Goal: Task Accomplishment & Management: Complete application form

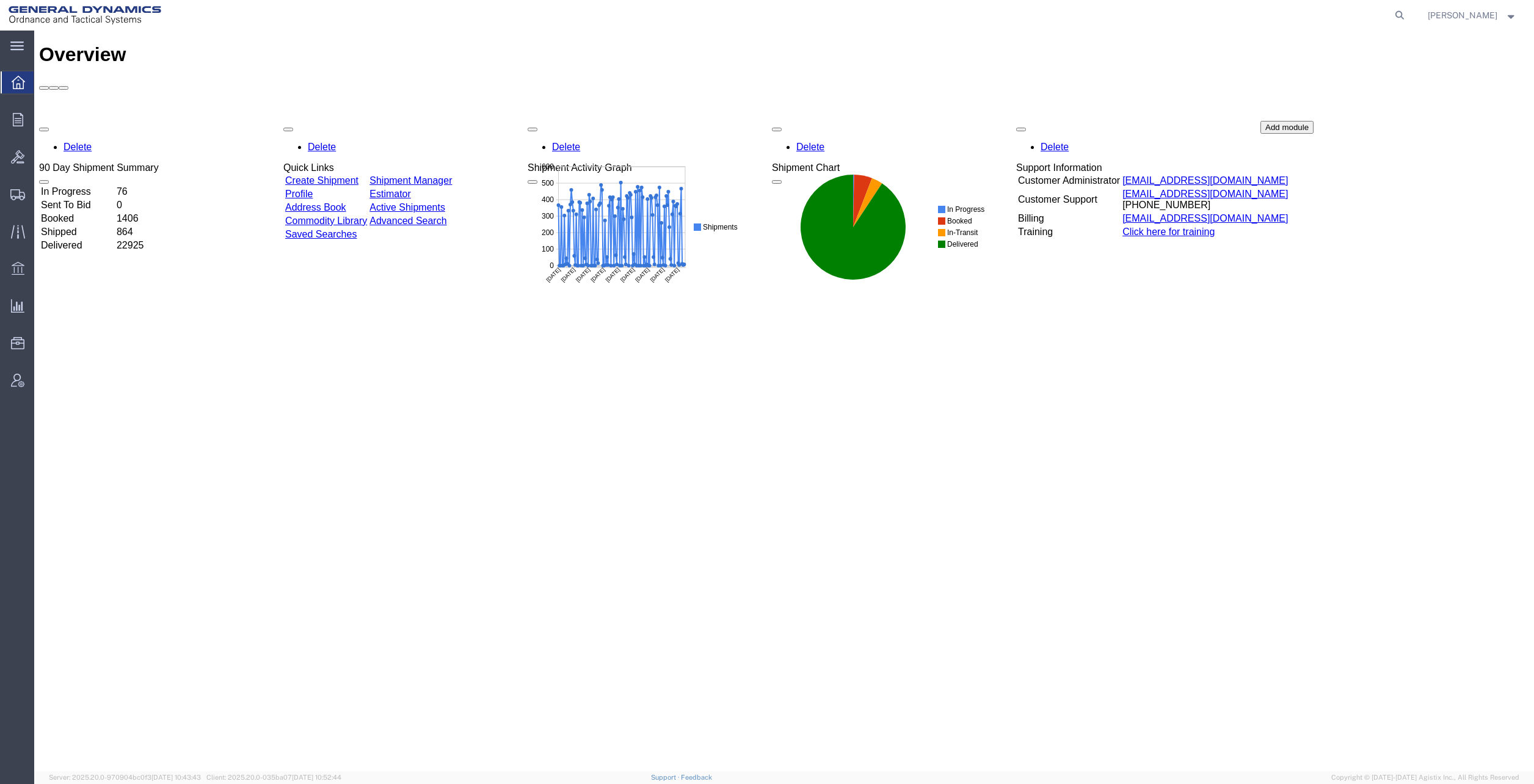
click at [1408, 11] on icon at bounding box center [1400, 15] width 17 height 17
drag, startPoint x: 1176, startPoint y: 6, endPoint x: 1131, endPoint y: 19, distance: 46.8
paste input "57008112"
type input "57008112"
click at [1408, 12] on icon at bounding box center [1400, 15] width 17 height 17
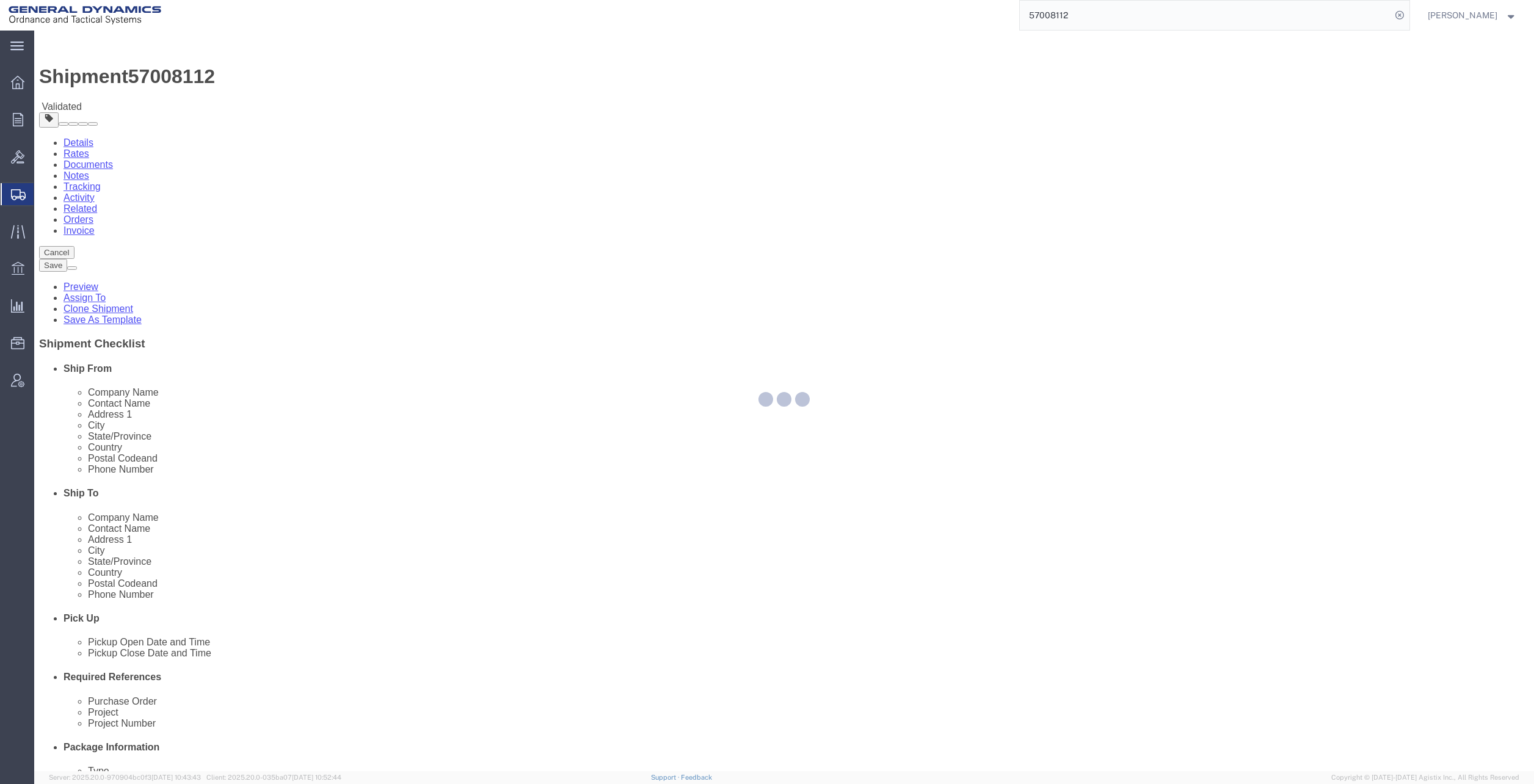
select select
select select "313"
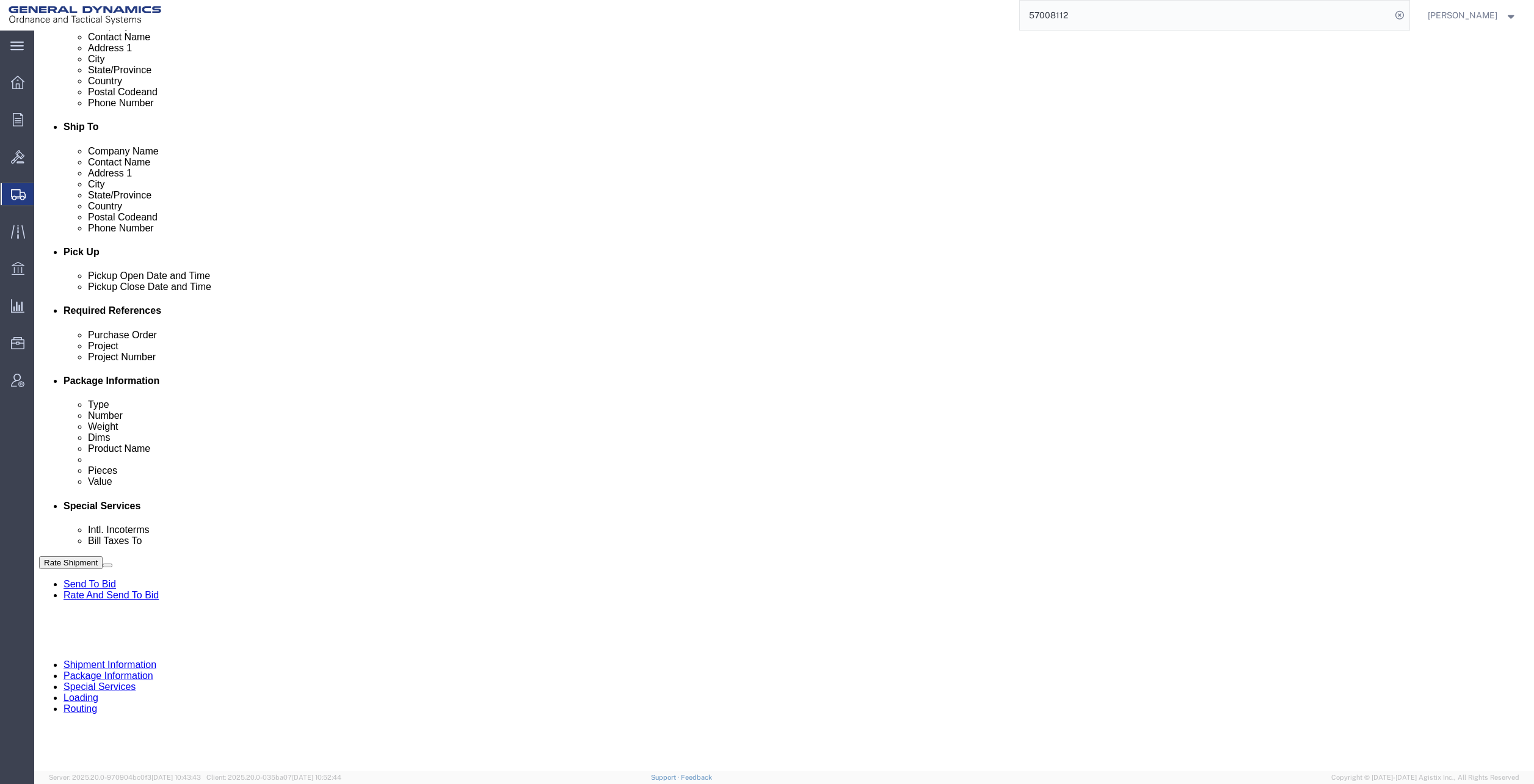
scroll to position [502, 0]
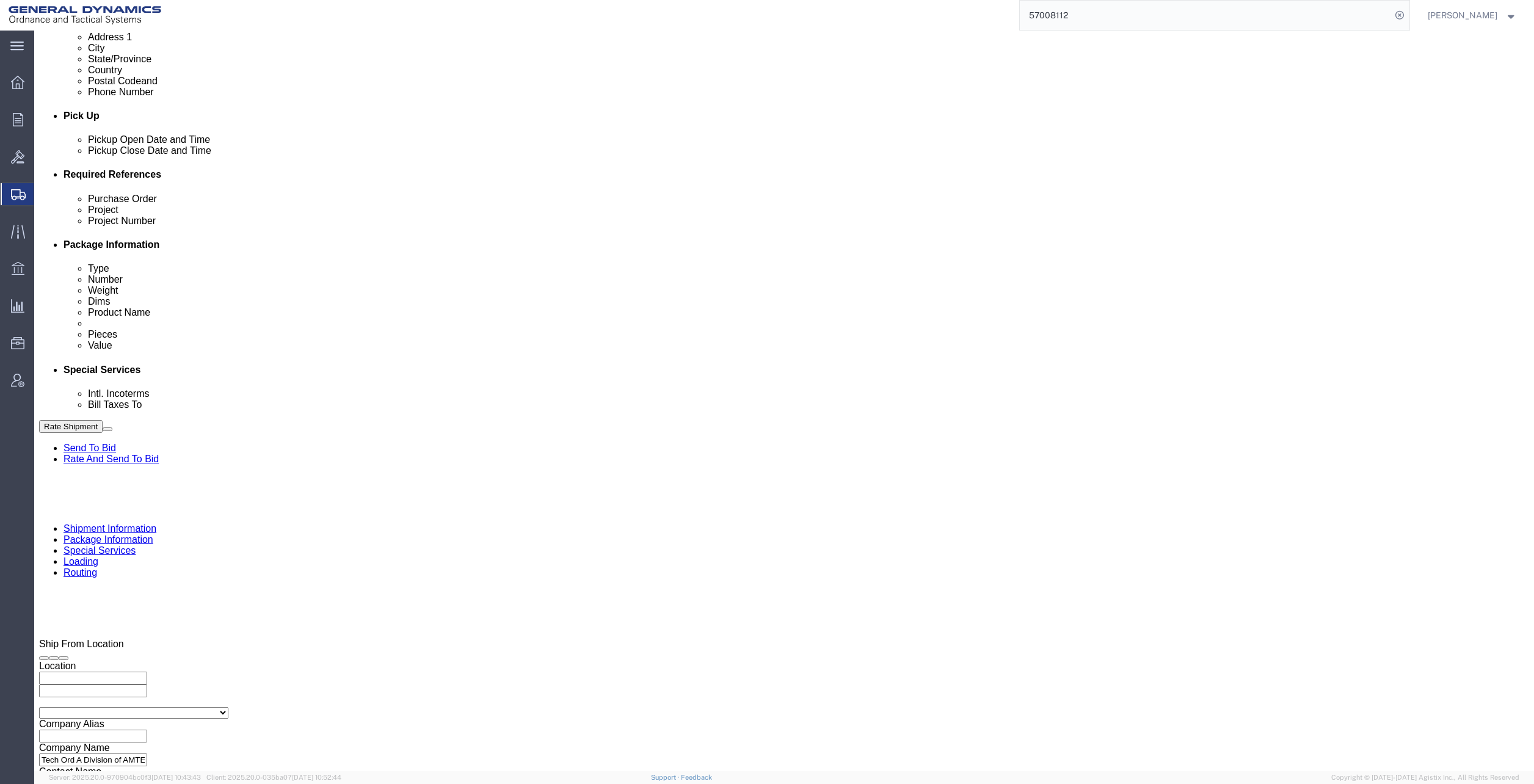
click select "Select Air Less than Truckload Multi-Leg Ocean Freight Rail Small Parcel Truckl…"
select select "LTL"
click select "Select Air Less than Truckload Multi-Leg Ocean Freight Rail Small Parcel Truckl…"
click button "Rate Shipment"
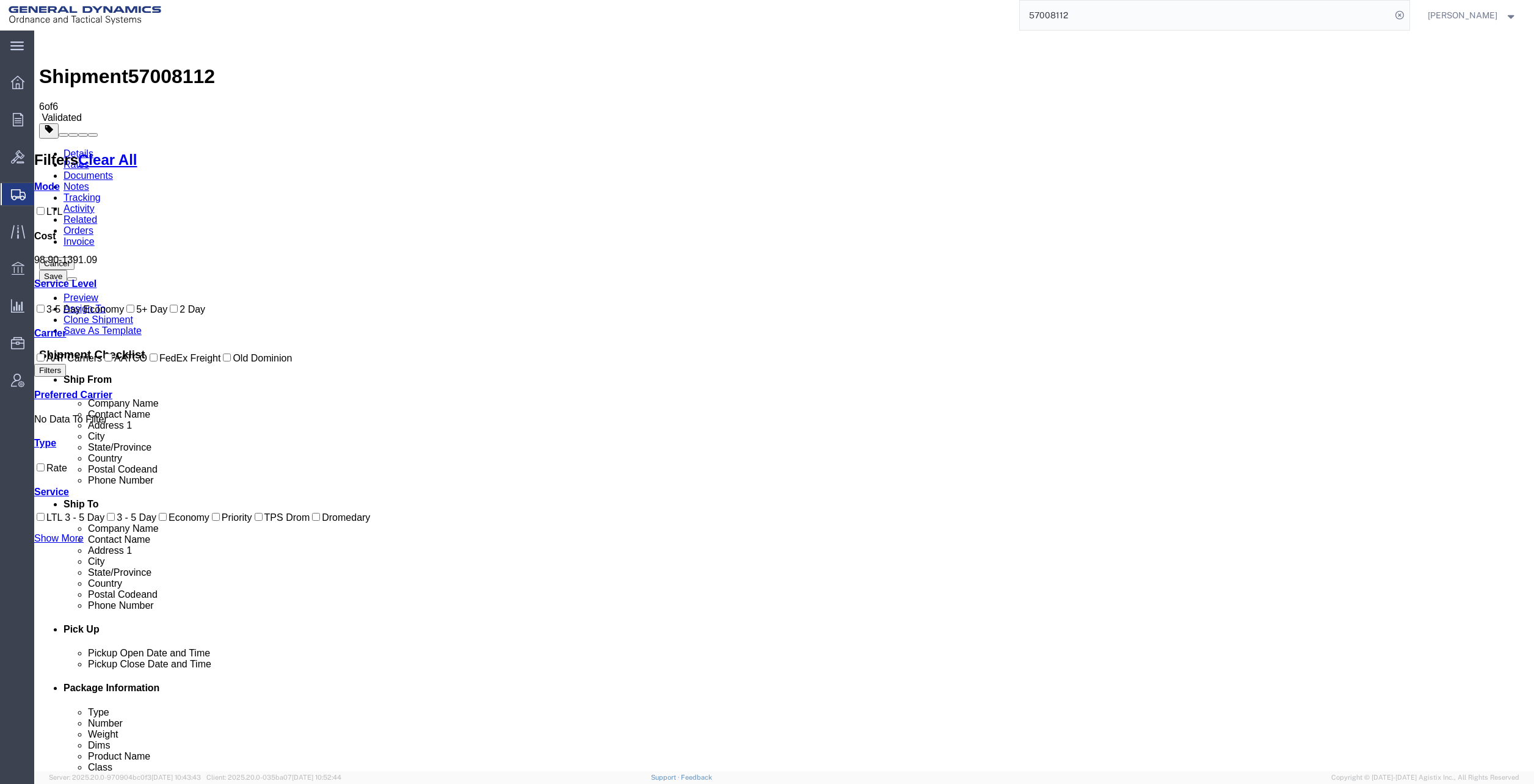
click at [81, 148] on link "Details" at bounding box center [78, 154] width 30 height 11
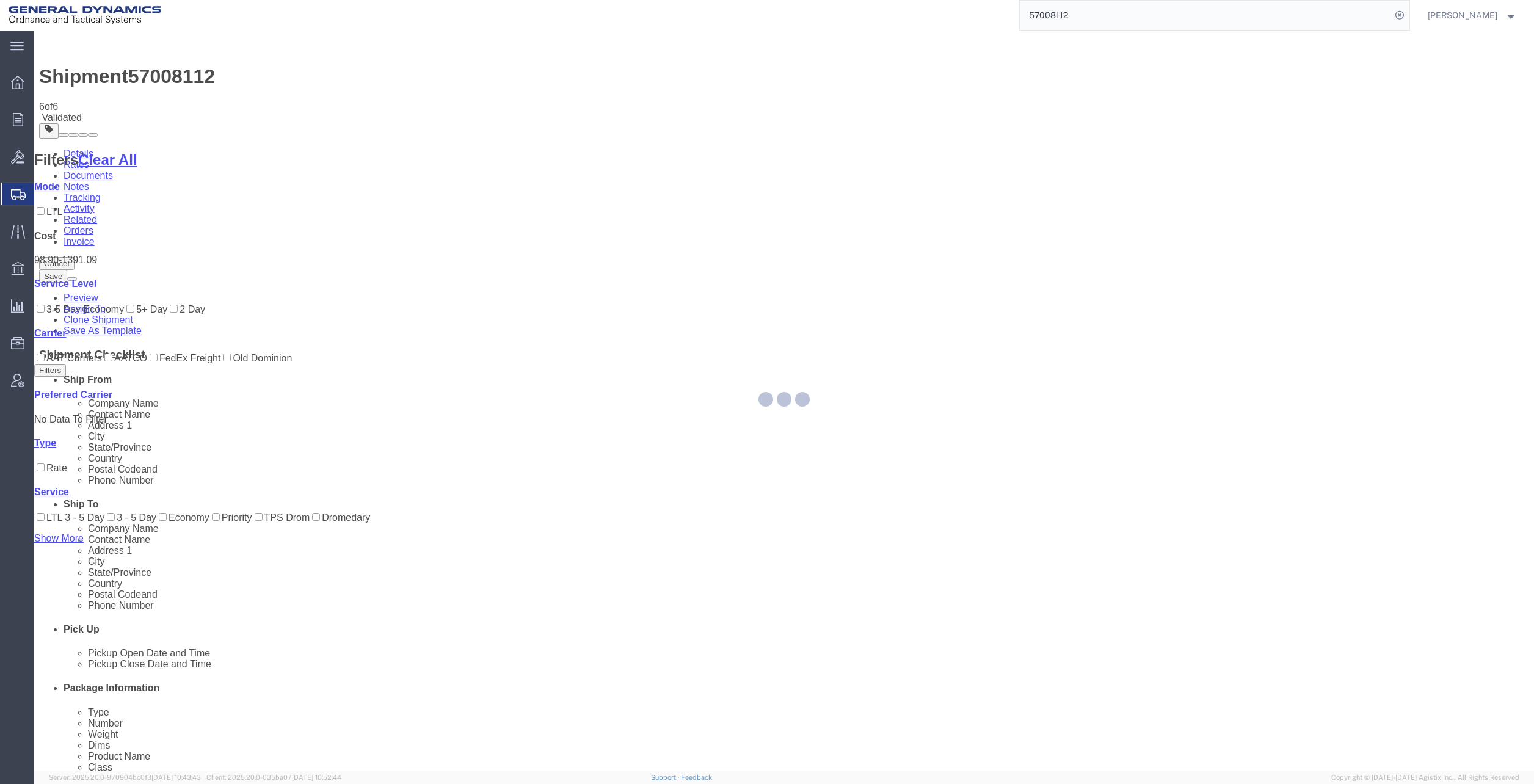
select select "313"
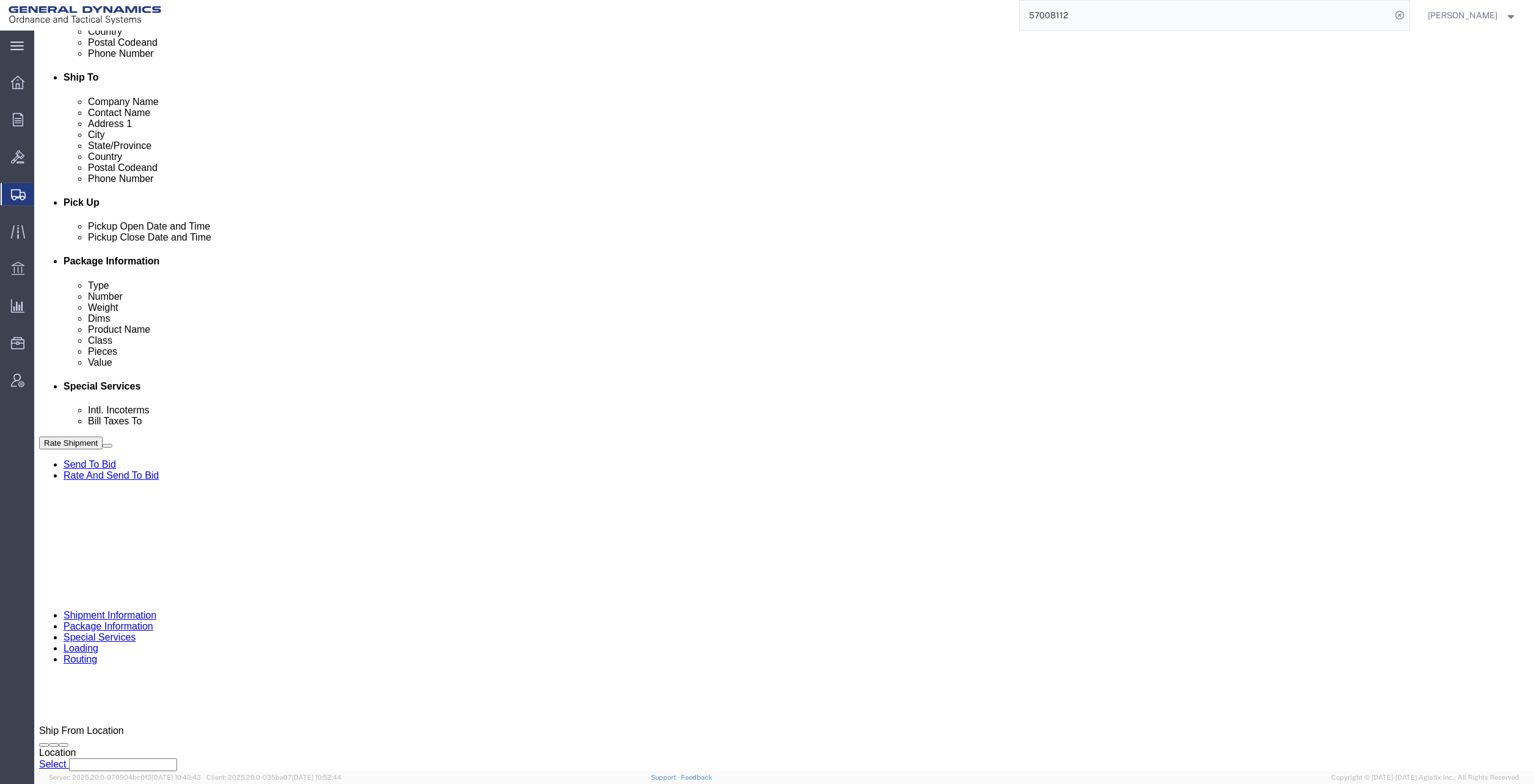
scroll to position [427, 0]
click div "Oct 02 2025 10:00 AM"
drag, startPoint x: 374, startPoint y: 622, endPoint x: 380, endPoint y: 600, distance: 22.8
click input "10:00 AM"
type input "3:00 AM"
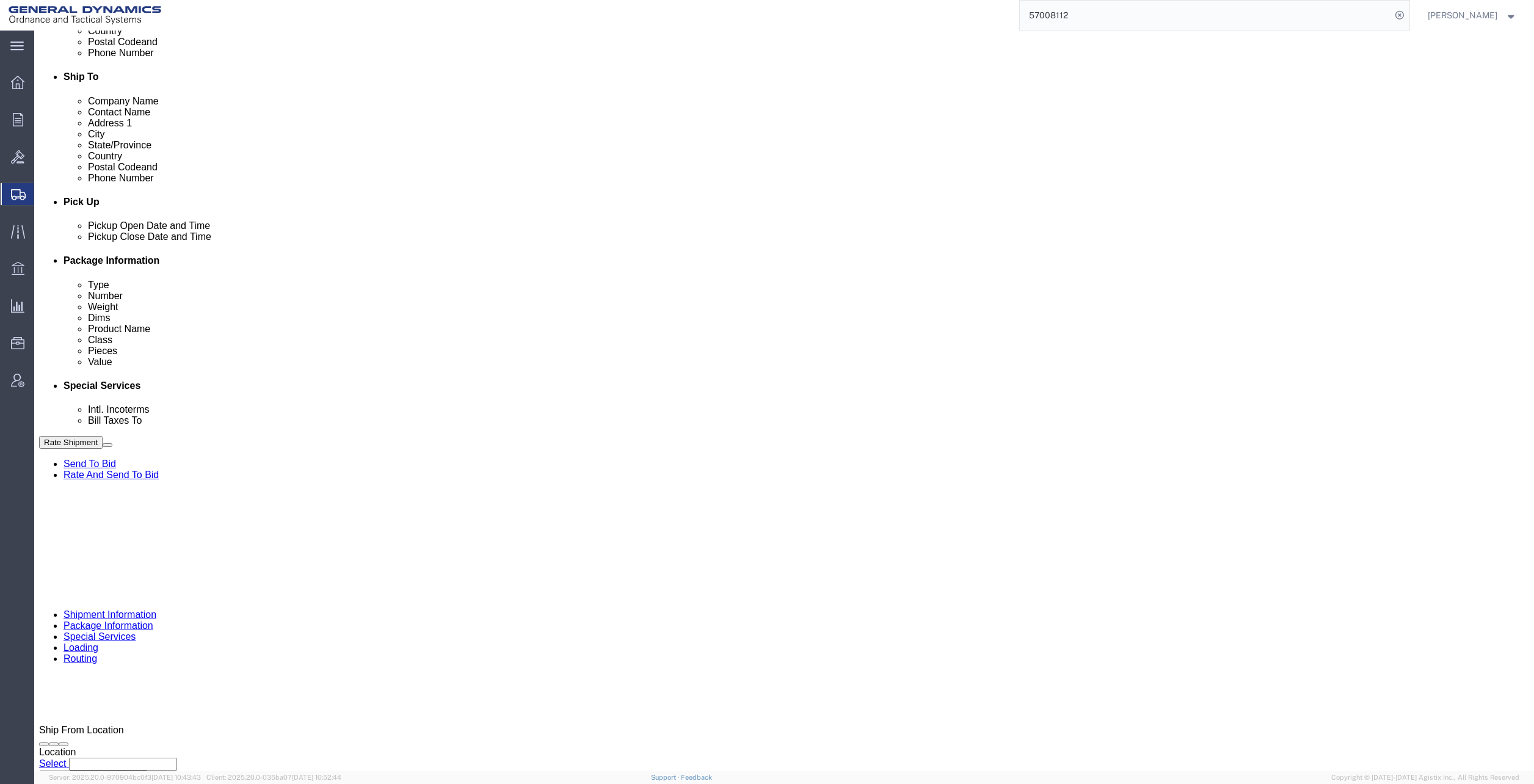
click div "Delivery by Date Delivery Start Date Delivery Start Time Deliver Open Date and …"
click div "Cancel Save Preview Assign To Clone Shipment Save As Template Shipment Checklis…"
click button "Rate Shipment"
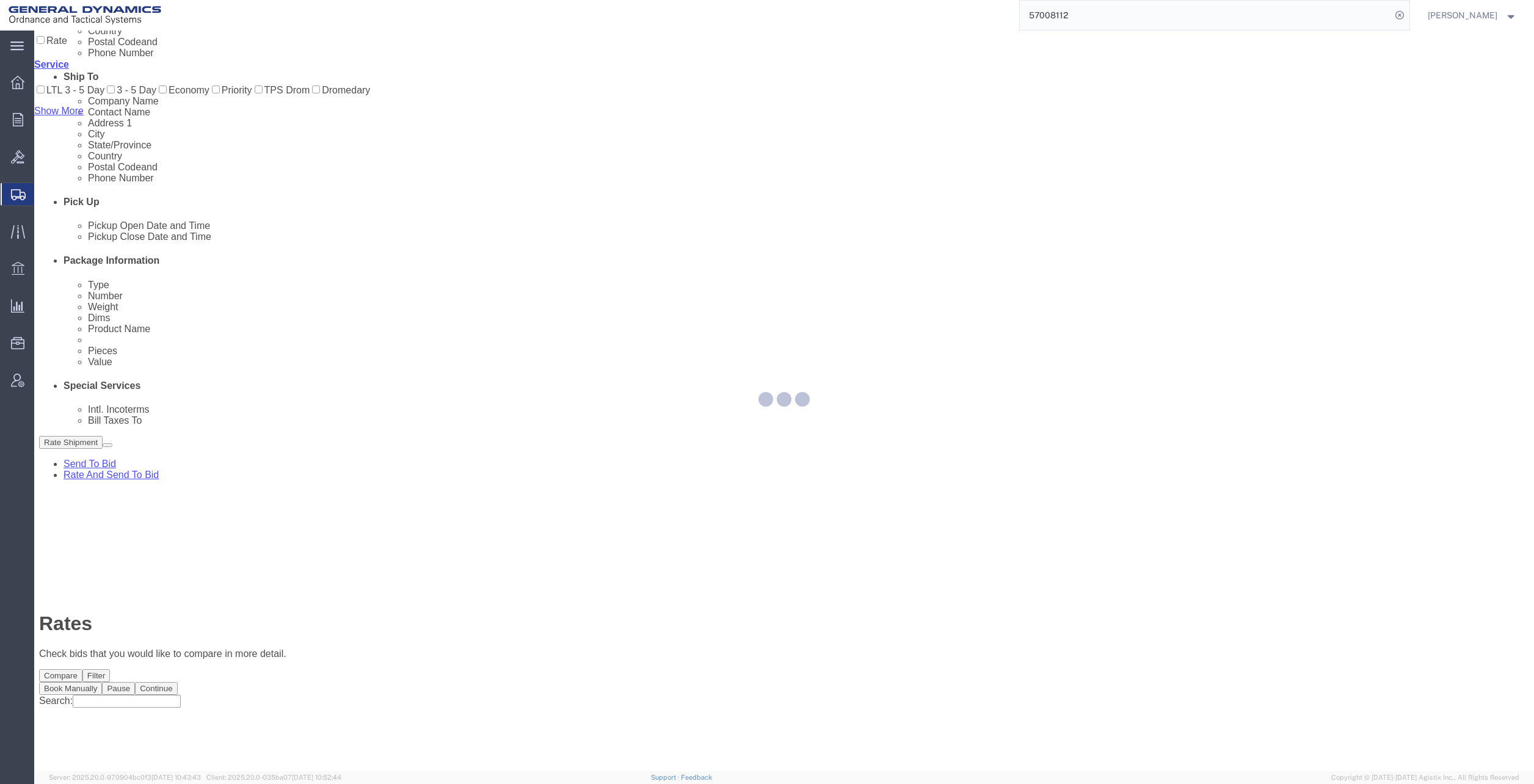
scroll to position [0, 0]
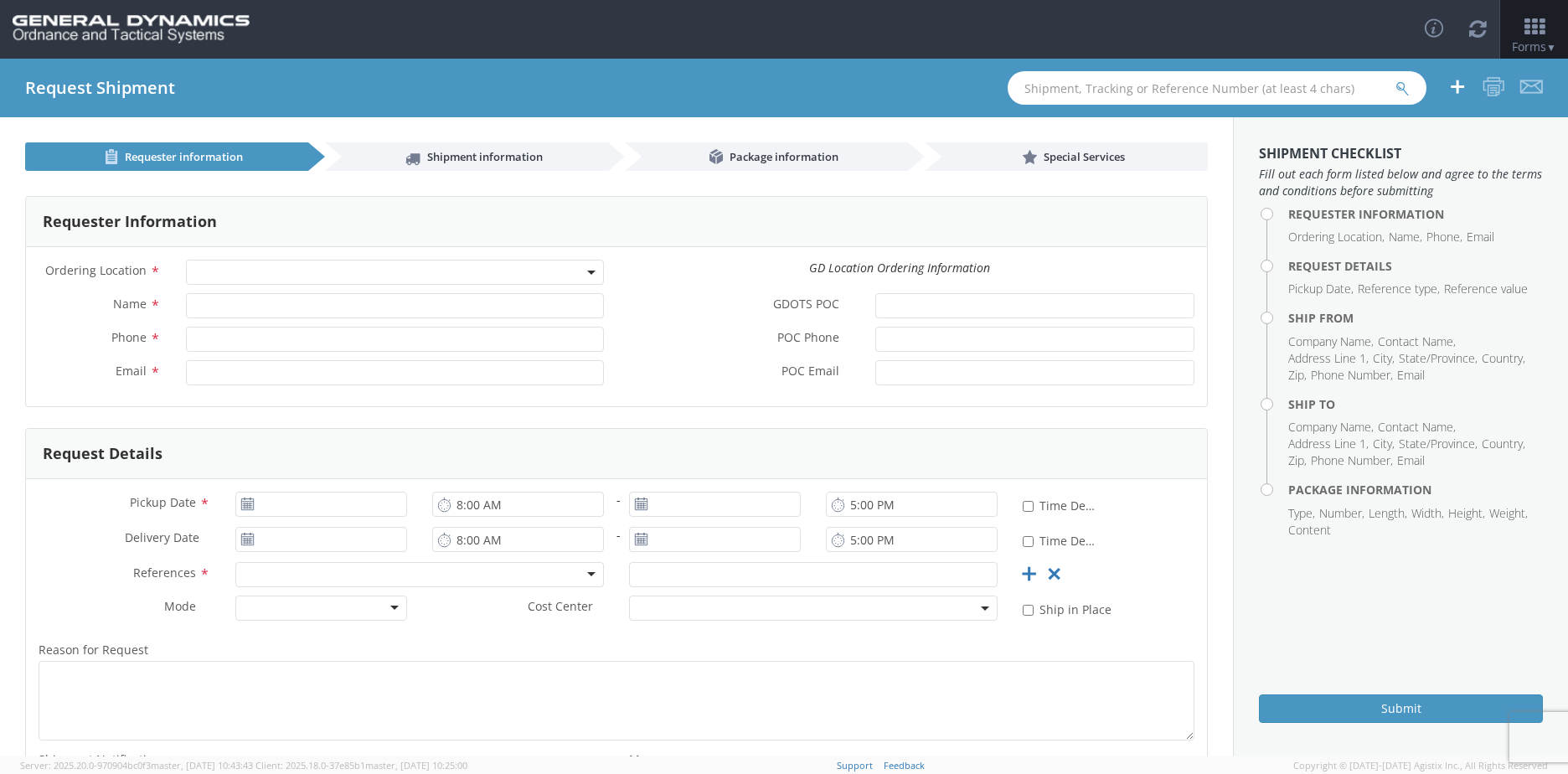
select select
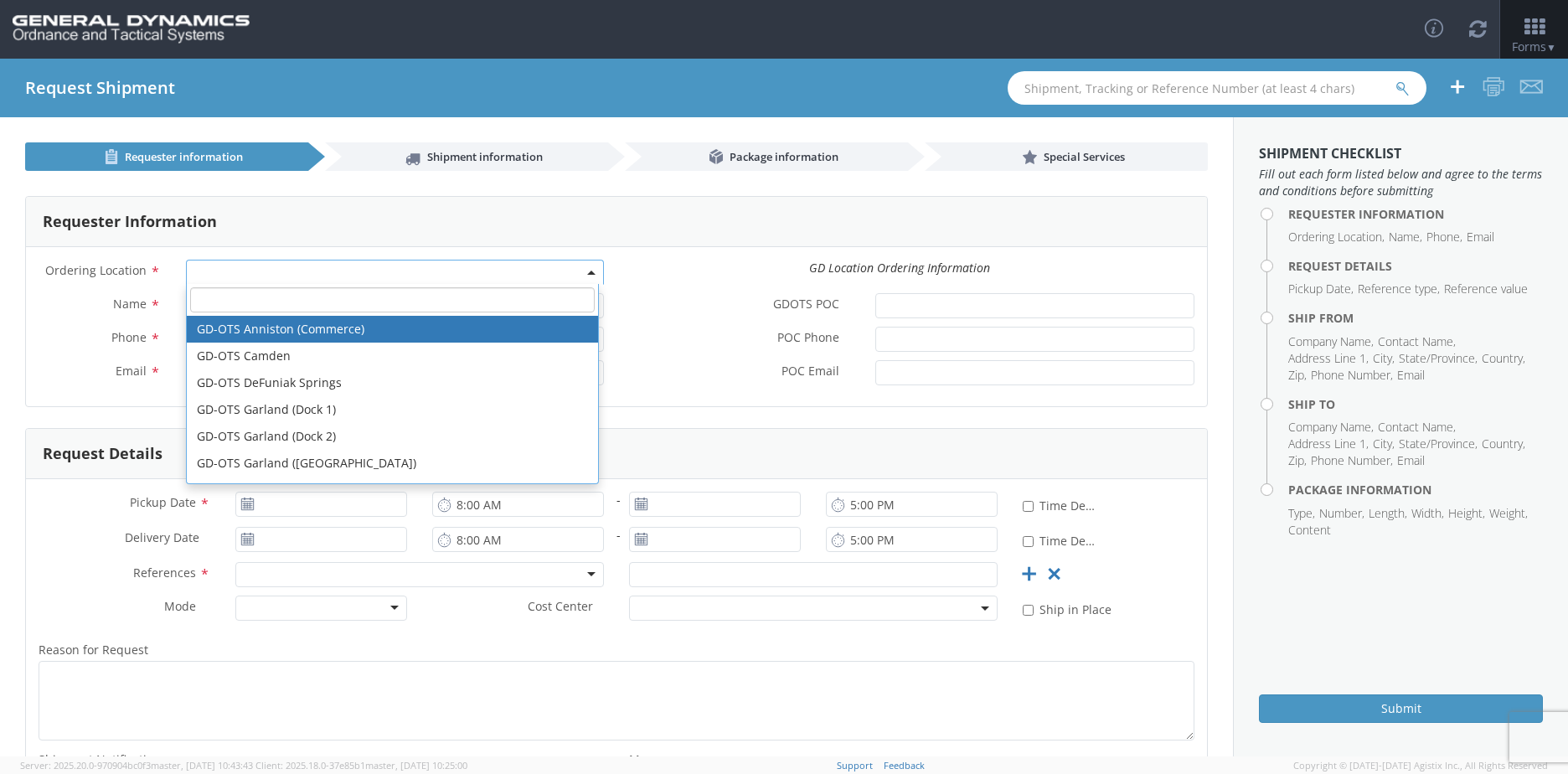
click at [587, 274] on b at bounding box center [591, 272] width 8 height 5
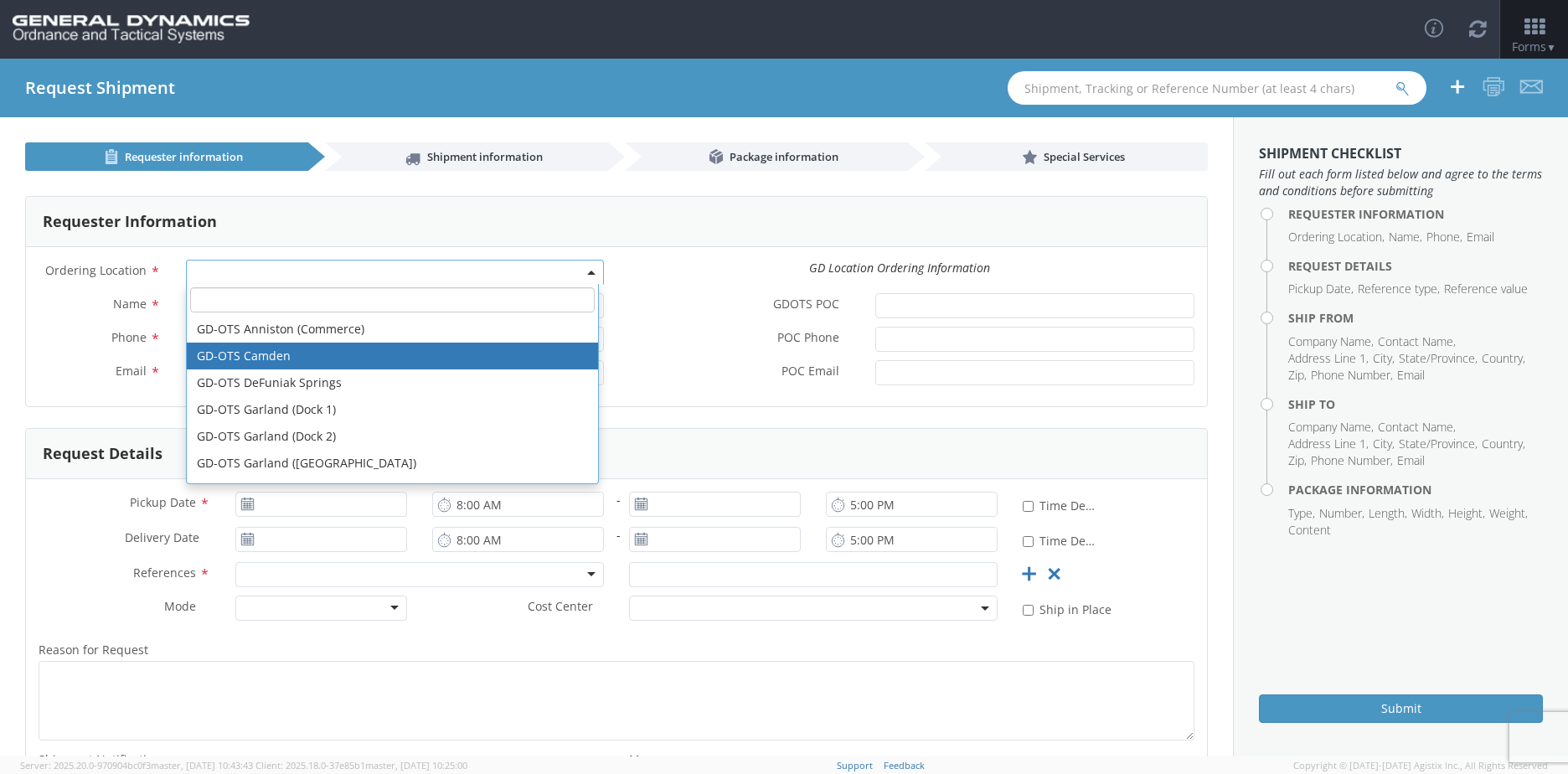
click at [683, 337] on label "POC Phone *" at bounding box center [740, 338] width 247 height 22
click at [876, 337] on input "POC Phone *" at bounding box center [1035, 340] width 319 height 26
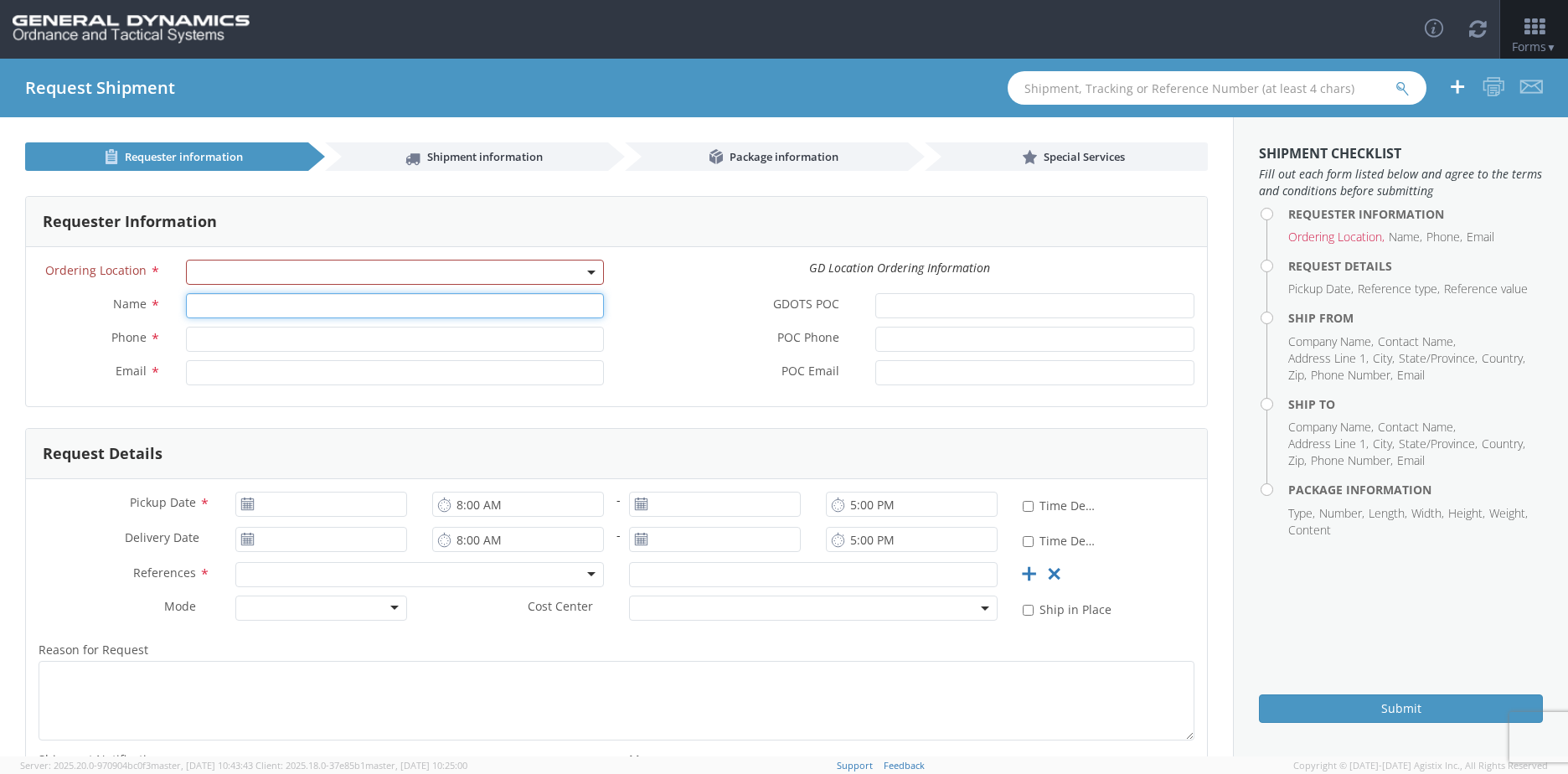
click at [458, 311] on input "Name *" at bounding box center [395, 306] width 418 height 26
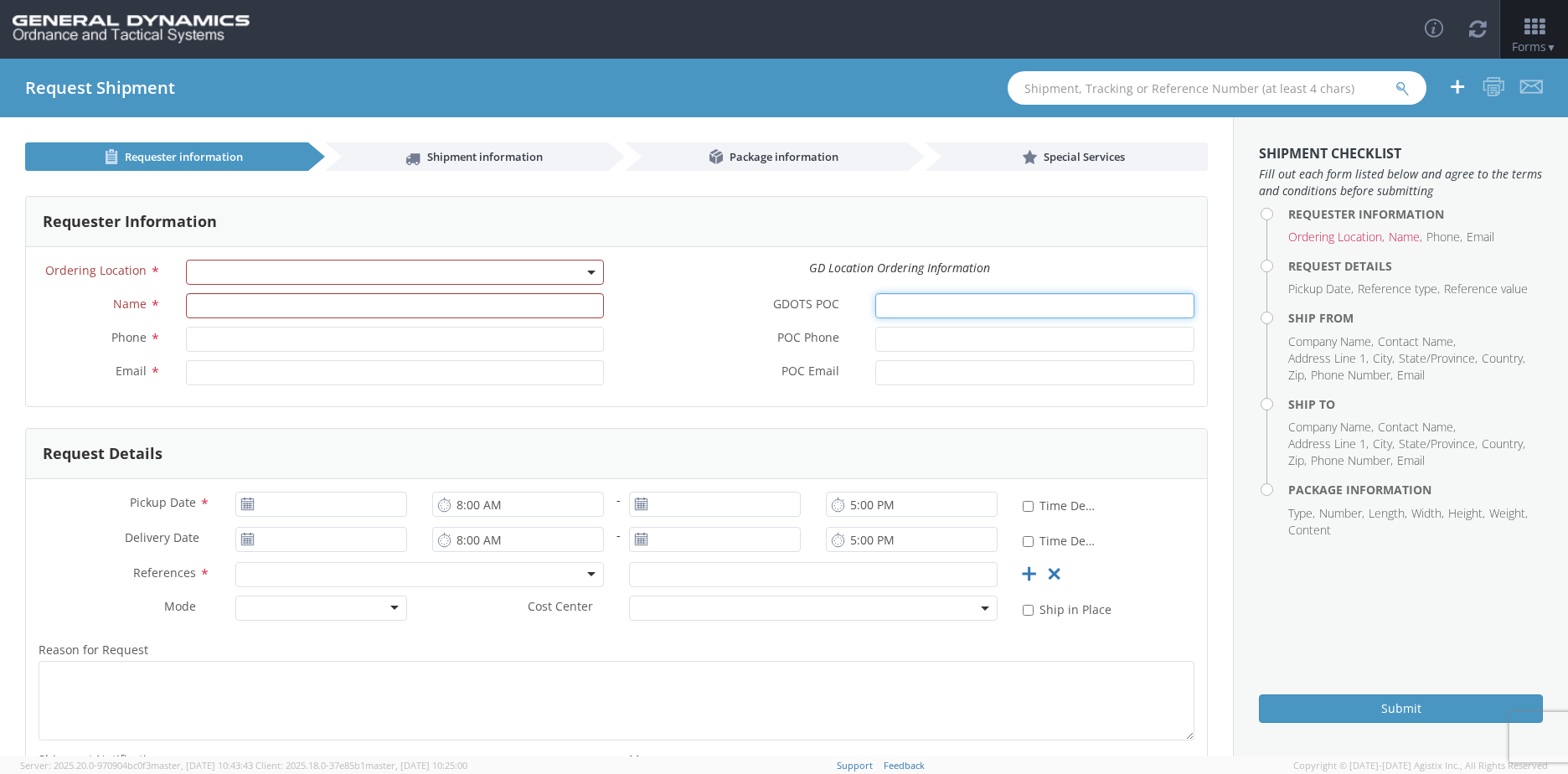
click at [945, 301] on input "GDOTS POC *" at bounding box center [1035, 306] width 319 height 26
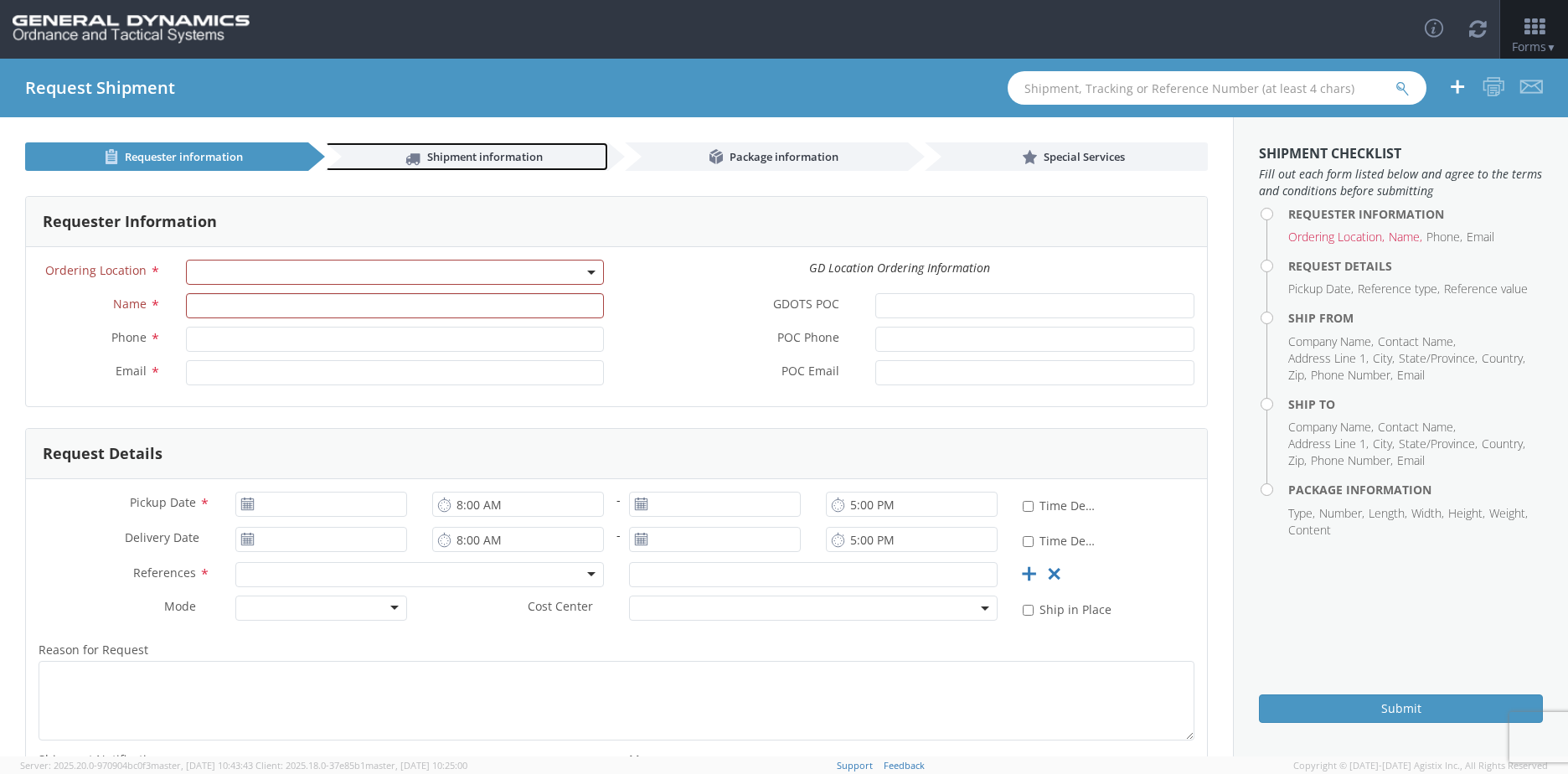
click at [471, 162] on span "Shipment information" at bounding box center [485, 156] width 116 height 16
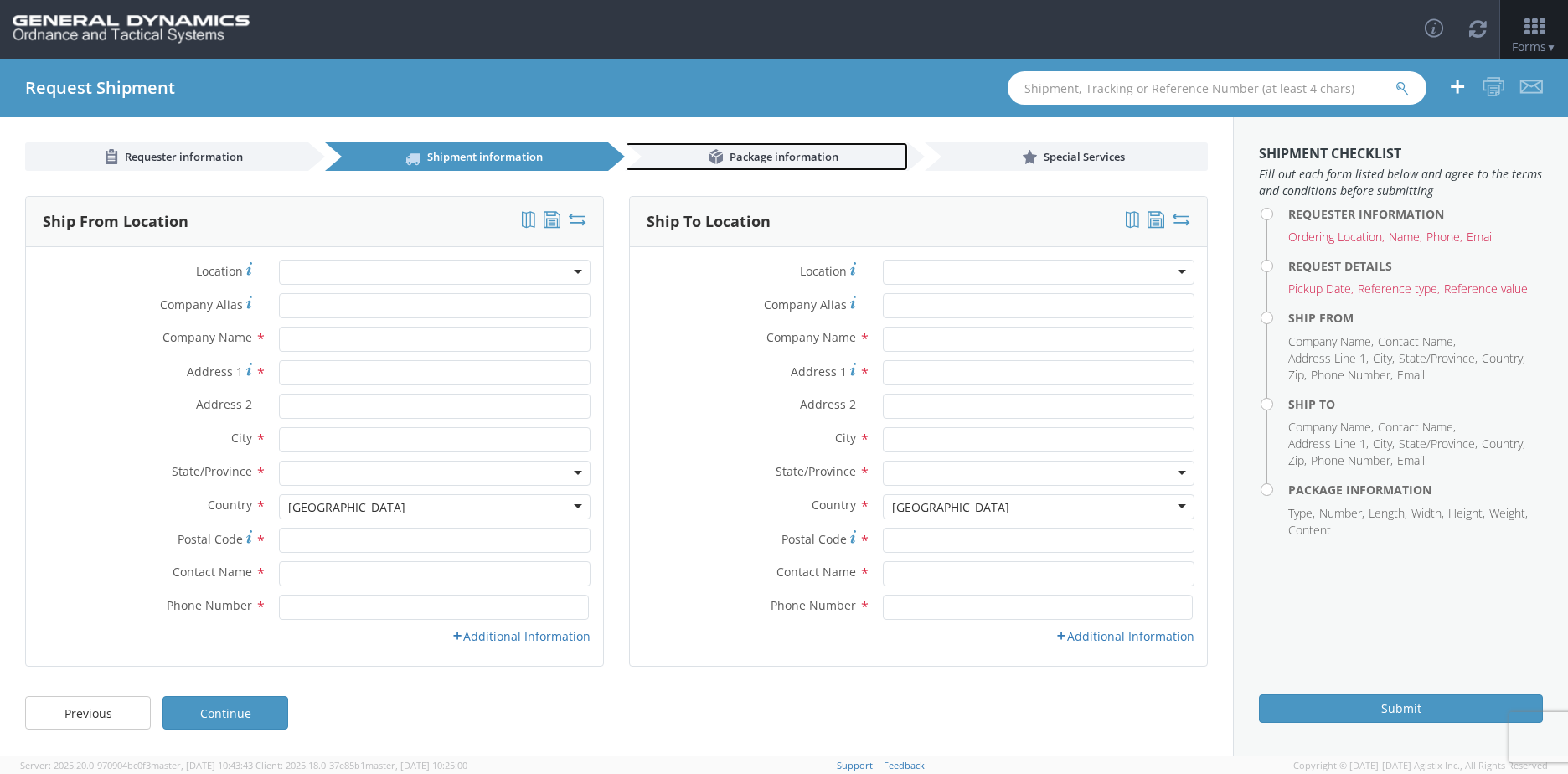
click at [766, 149] on span "Package information" at bounding box center [784, 156] width 109 height 16
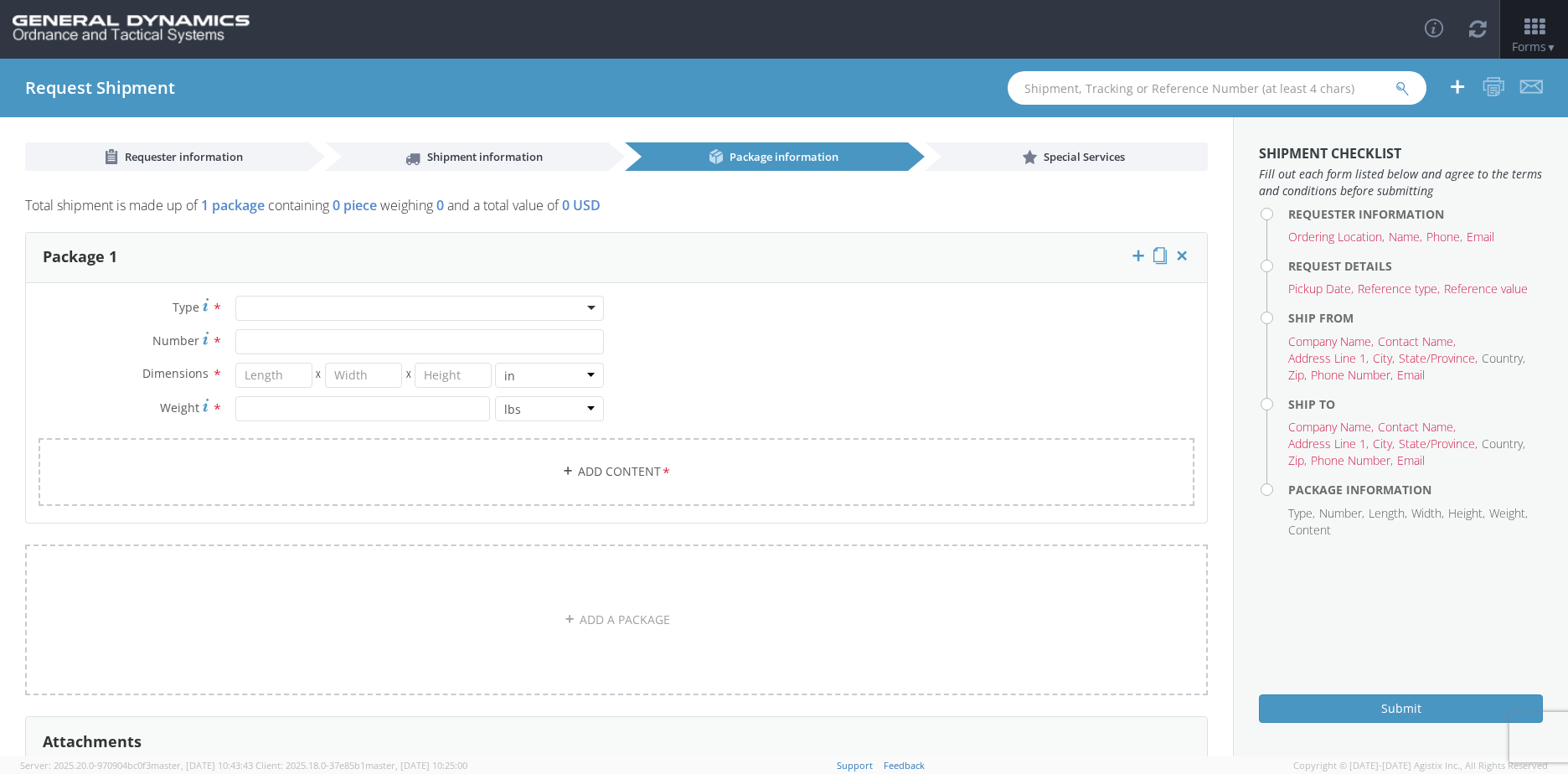
click at [587, 481] on link "Add Content *" at bounding box center [616, 472] width 1156 height 68
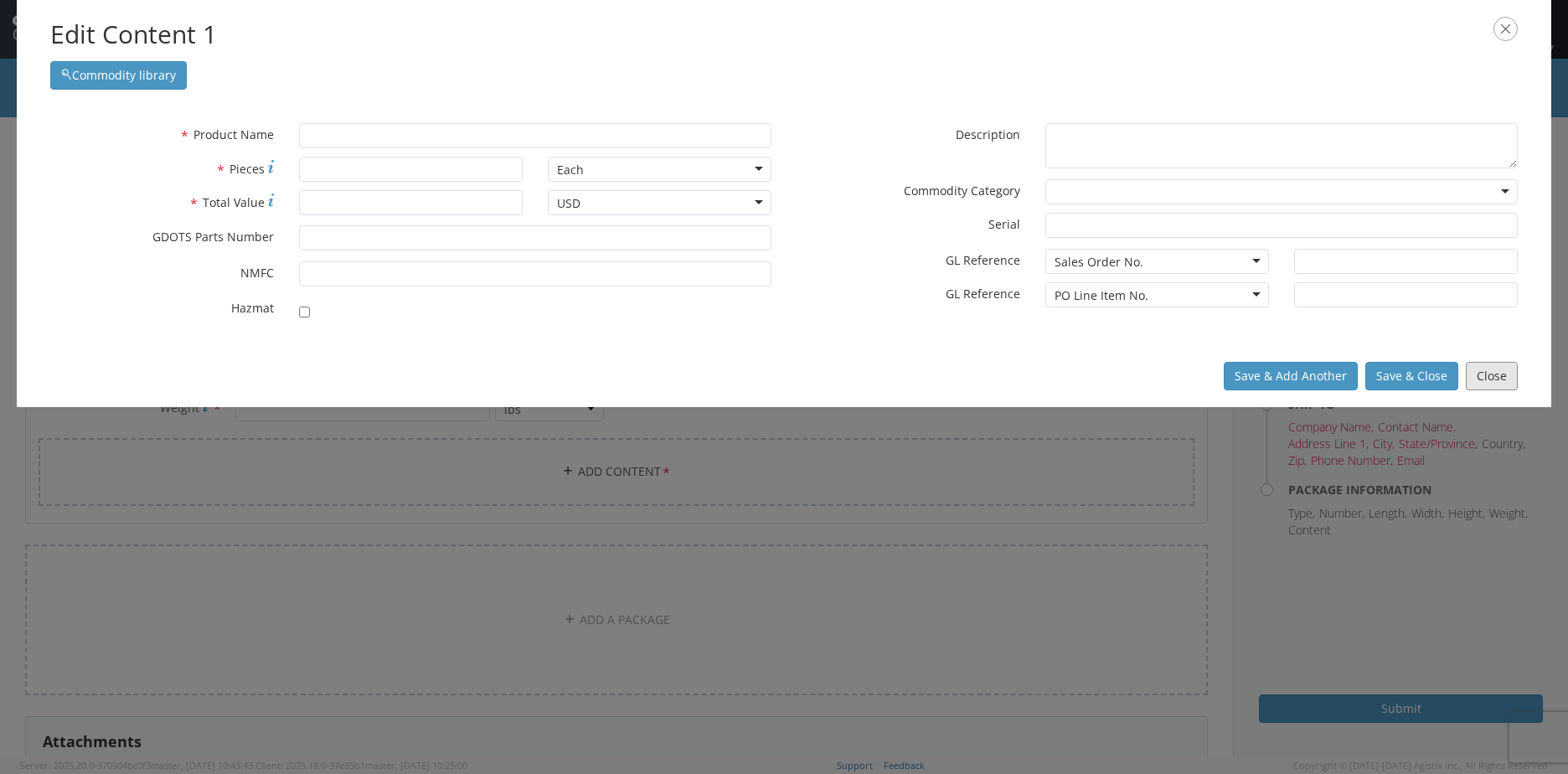
drag, startPoint x: 1484, startPoint y: 382, endPoint x: 583, endPoint y: 362, distance: 901.2
click at [583, 362] on div "Save & Add Another Save & Close Close" at bounding box center [784, 376] width 1534 height 62
click at [306, 311] on input "checkbox" at bounding box center [304, 312] width 11 height 11
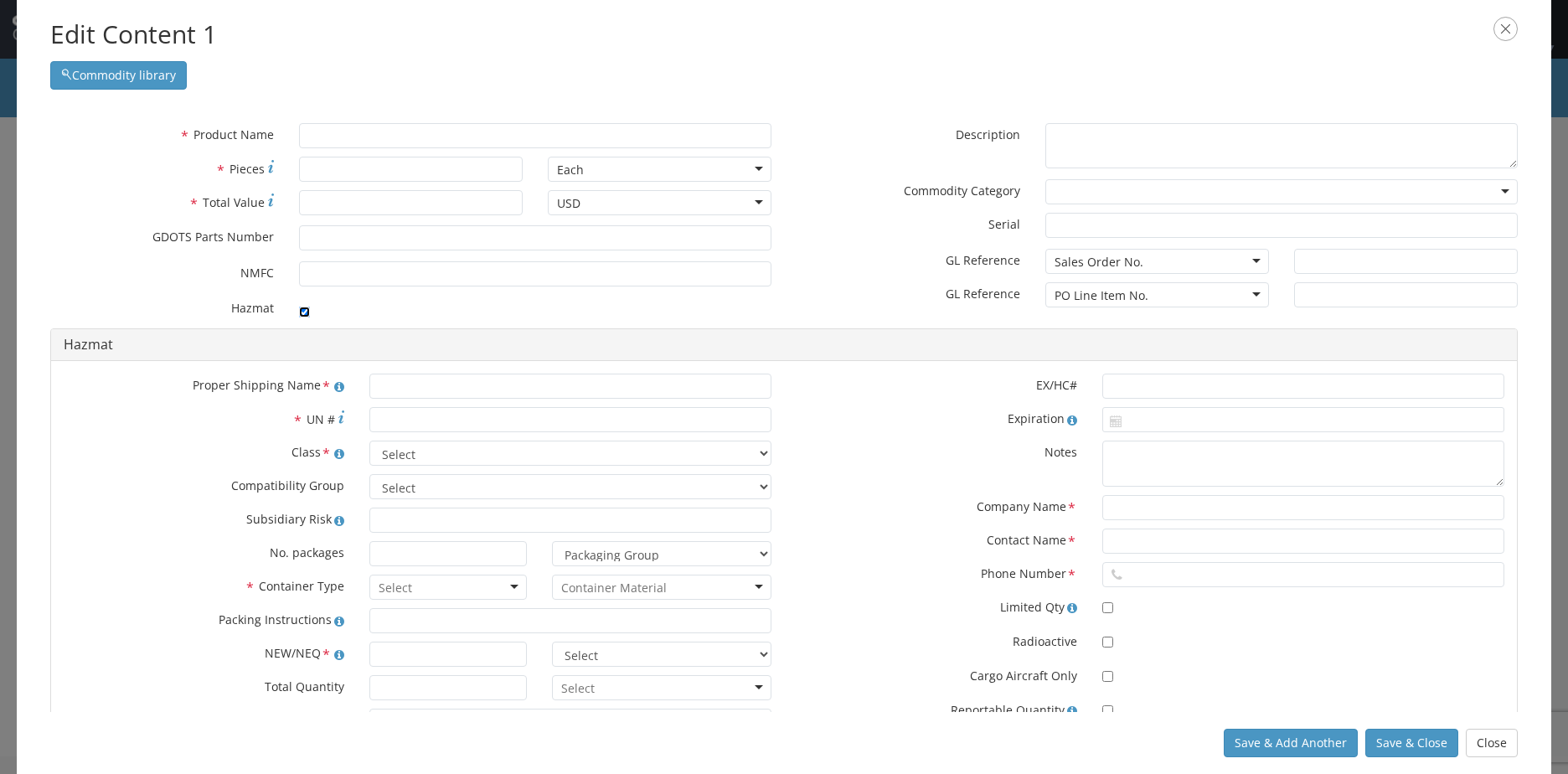
click at [308, 312] on input "checkbox" at bounding box center [304, 312] width 11 height 11
checkbox input "false"
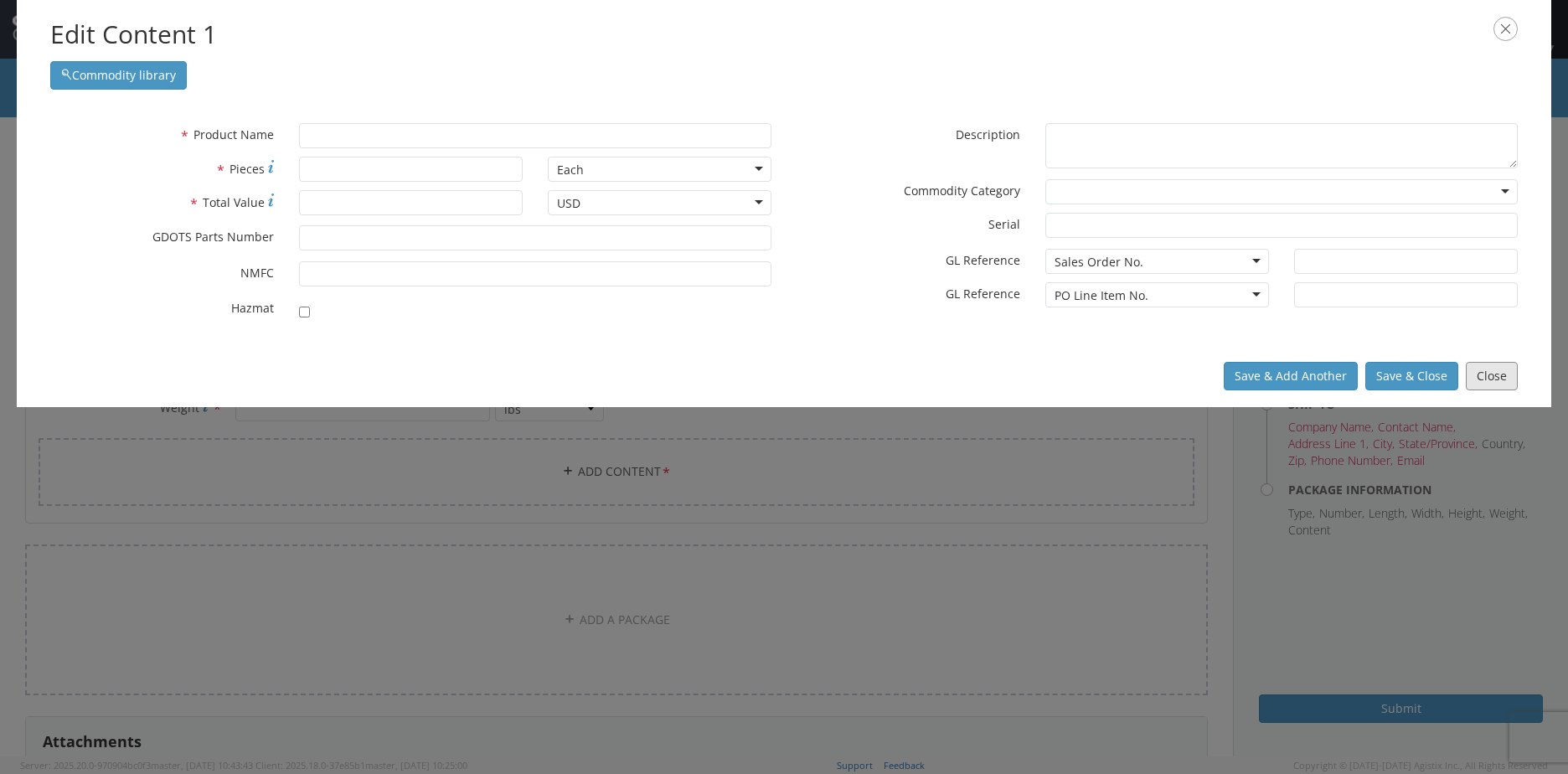
click at [1491, 371] on button "Close" at bounding box center [1491, 375] width 52 height 28
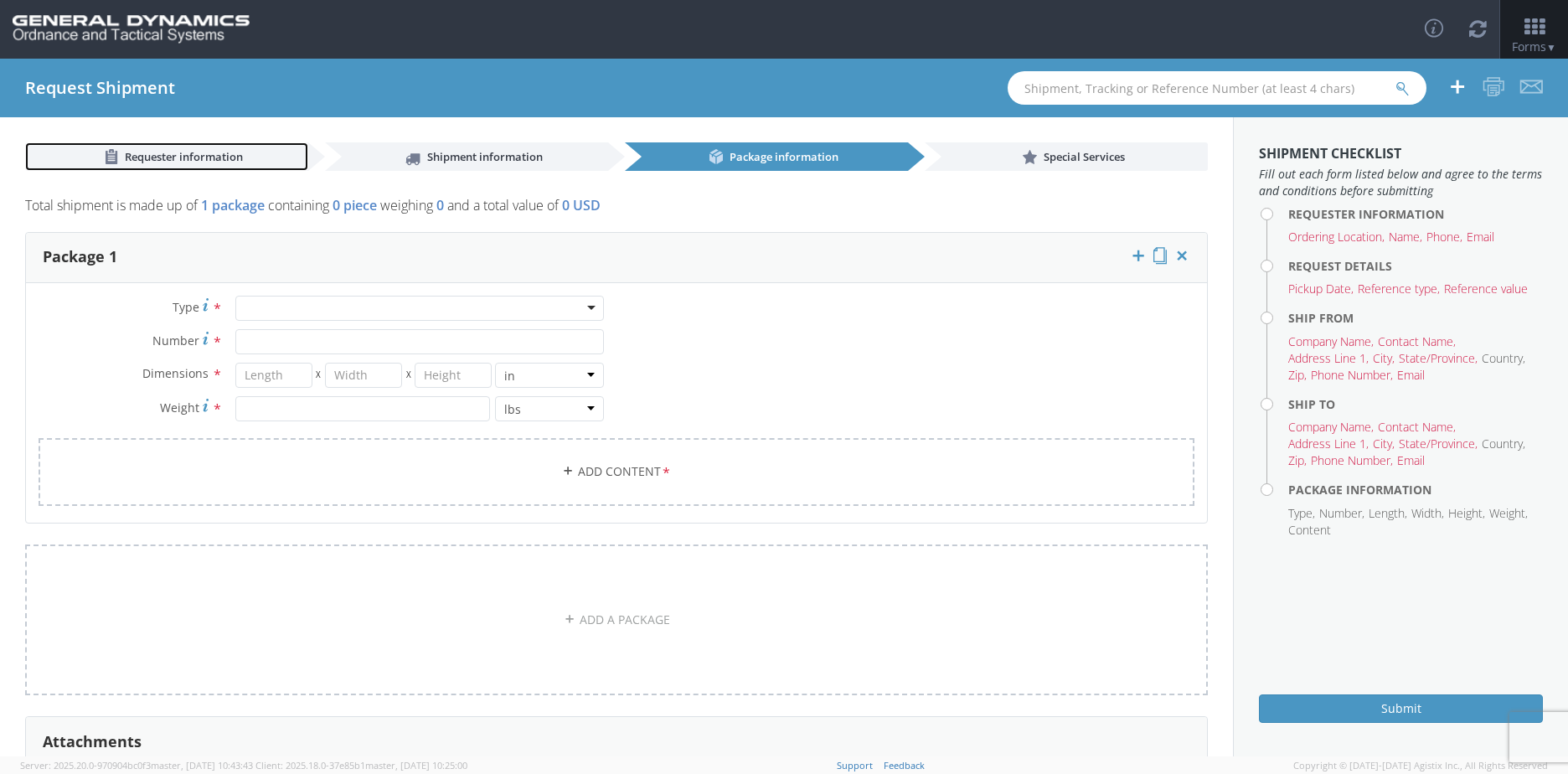
click at [179, 156] on span "Requester information" at bounding box center [184, 156] width 118 height 16
